Goal: Obtain resource: Obtain resource

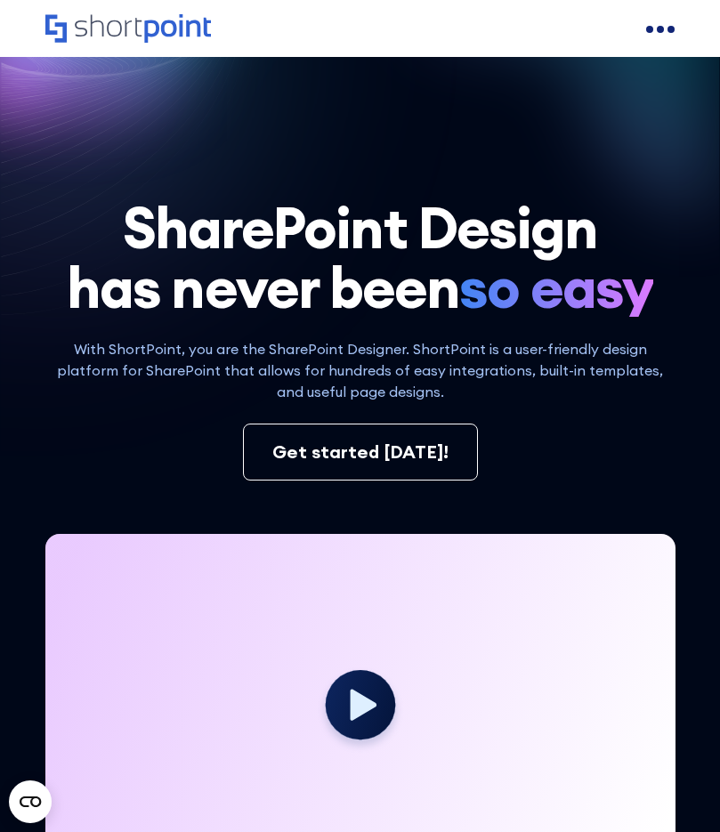
click at [663, 37] on div "open menu" at bounding box center [660, 29] width 28 height 28
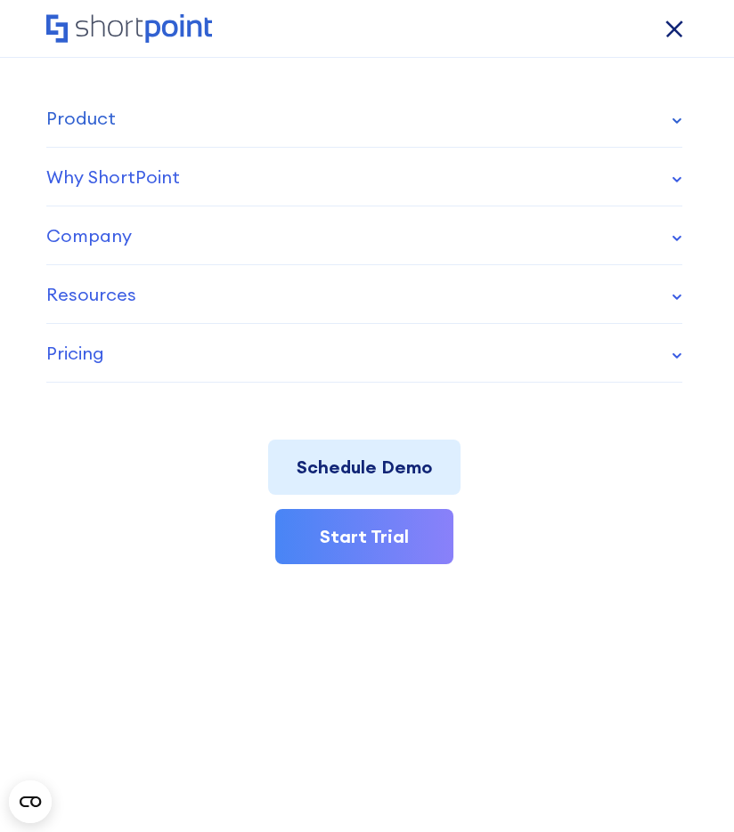
click at [661, 114] on link "Product" at bounding box center [364, 118] width 637 height 59
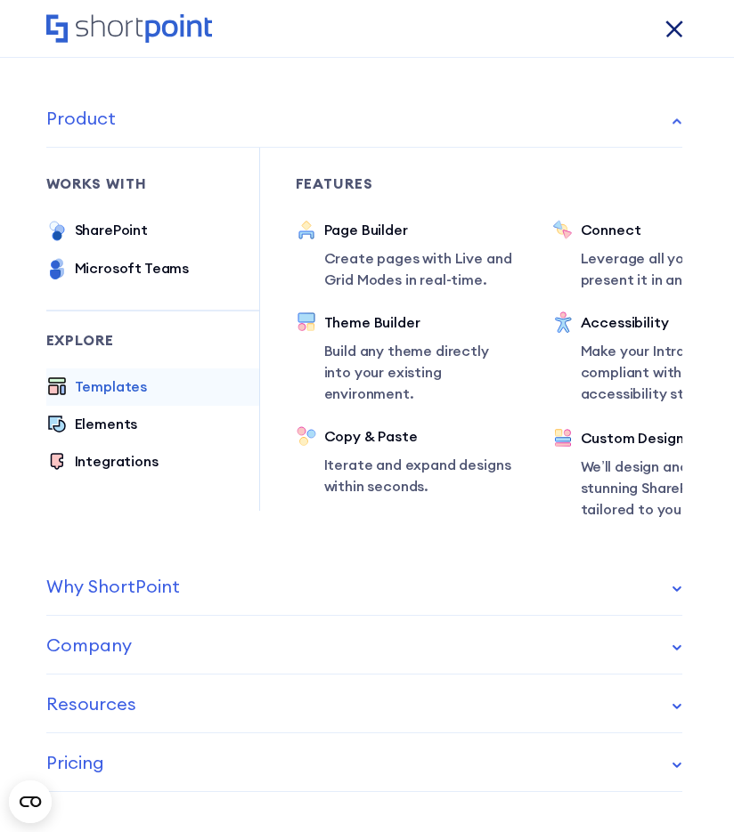
click at [109, 396] on div "Templates" at bounding box center [111, 386] width 73 height 21
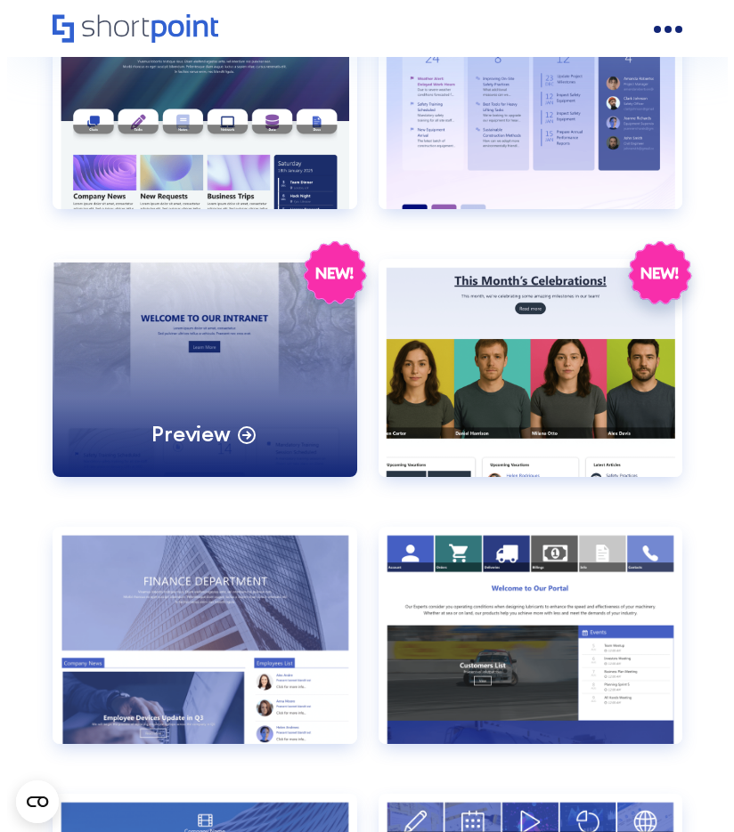
scroll to position [3249, 0]
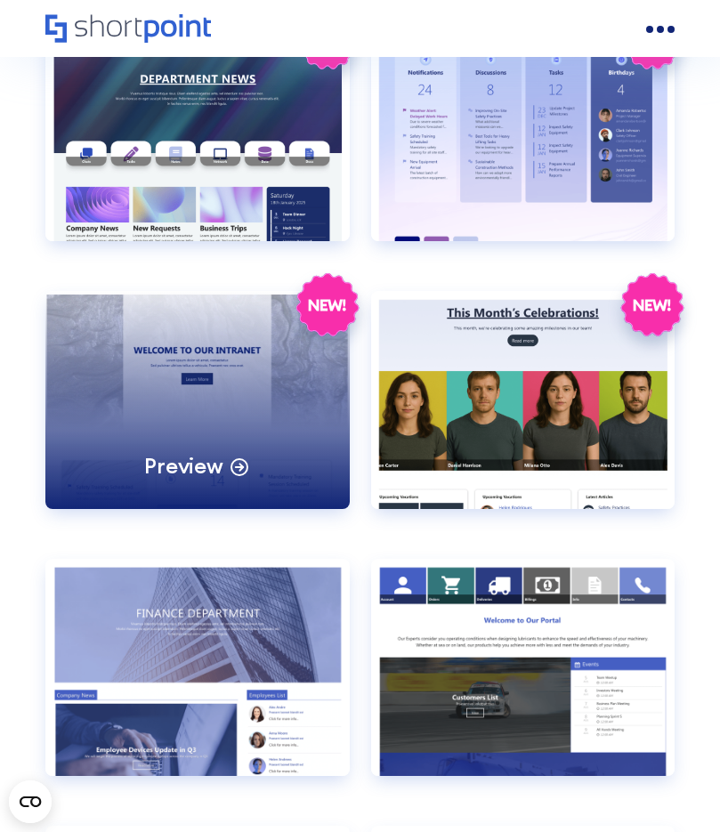
click at [181, 351] on div "Preview" at bounding box center [197, 399] width 304 height 217
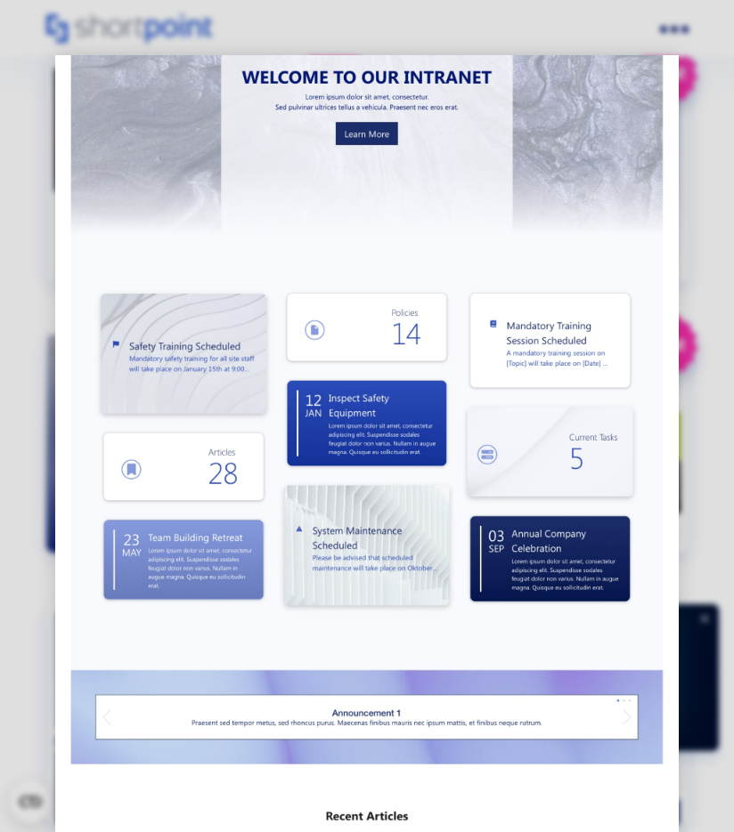
scroll to position [0, 0]
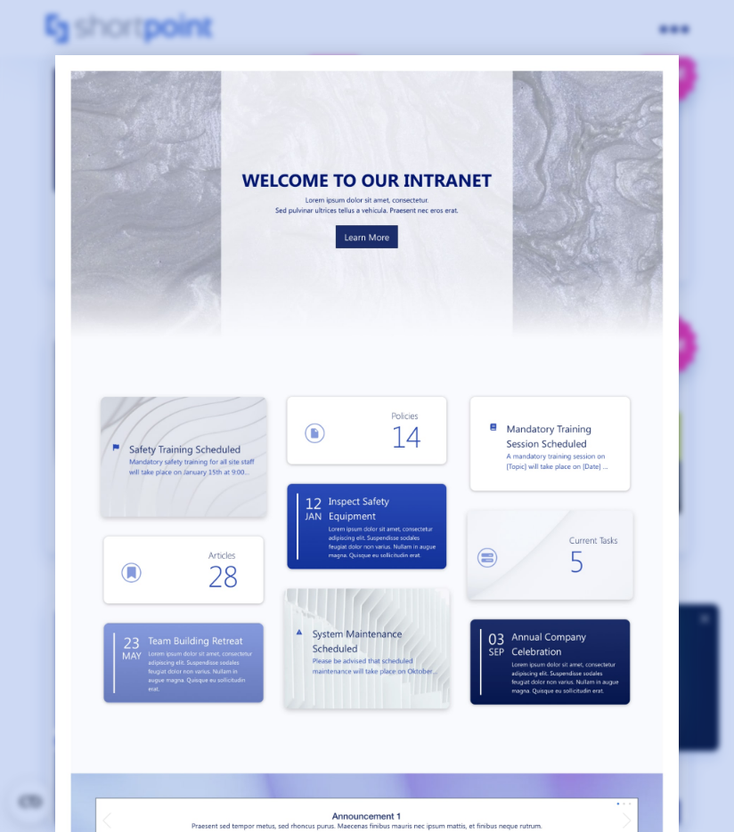
click at [33, 398] on div at bounding box center [367, 416] width 734 height 832
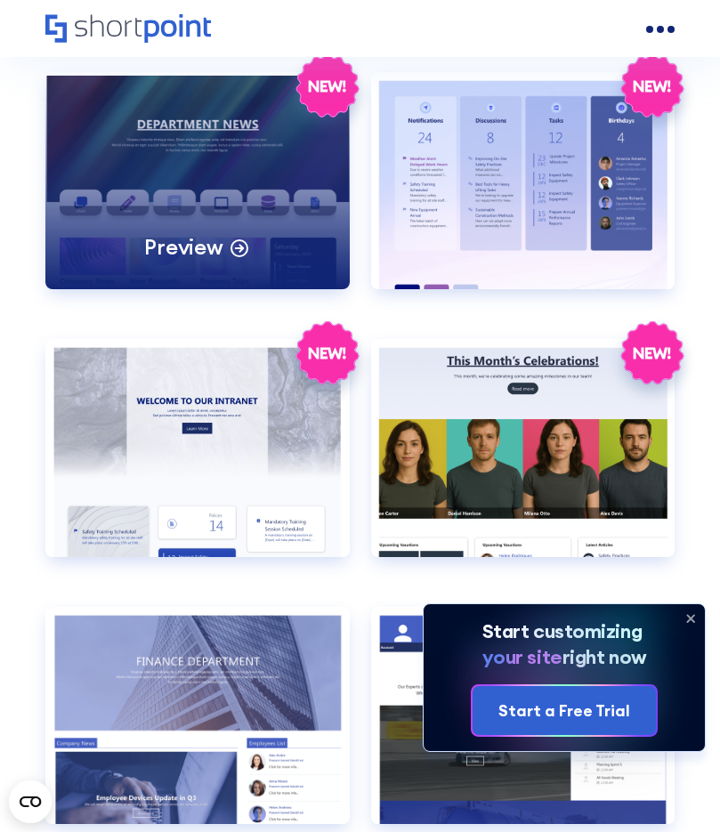
scroll to position [3185, 0]
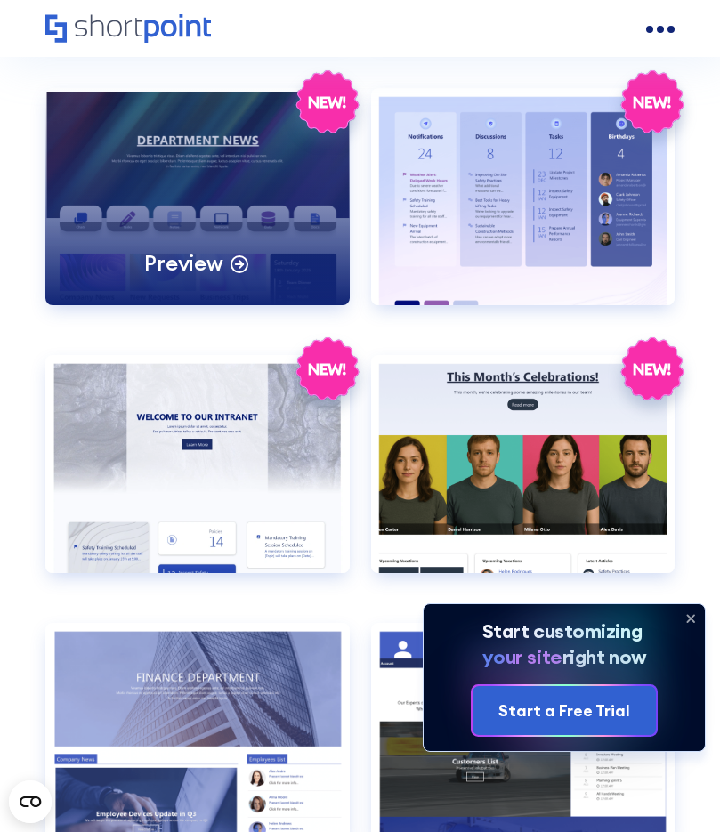
click at [201, 154] on div "Preview" at bounding box center [197, 196] width 304 height 217
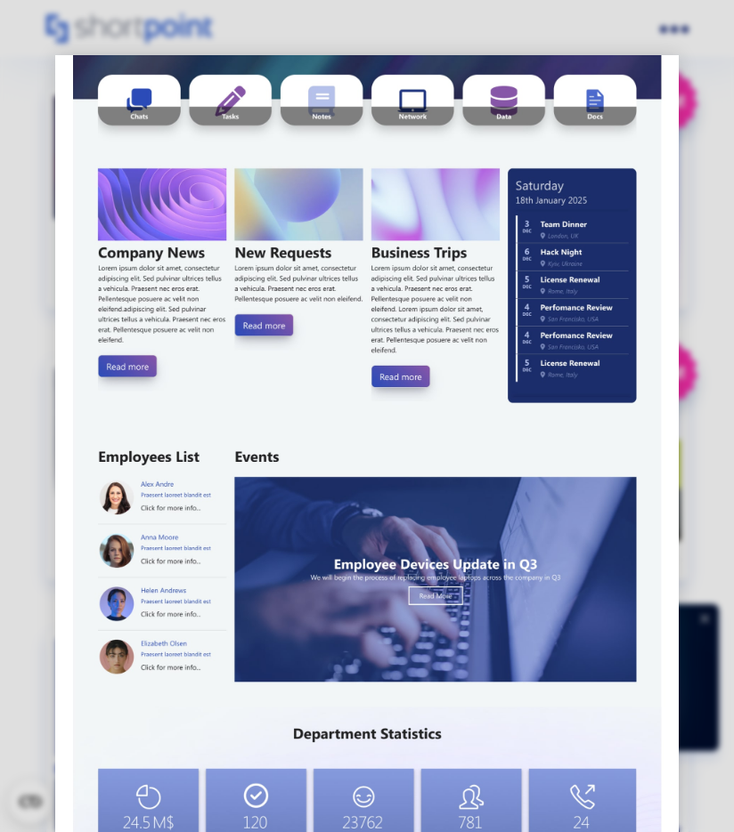
scroll to position [402, 0]
